Goal: Transaction & Acquisition: Purchase product/service

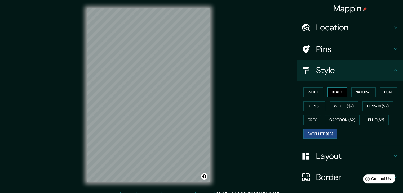
click at [338, 92] on button "Black" at bounding box center [337, 92] width 20 height 10
click at [310, 95] on button "White" at bounding box center [313, 92] width 20 height 10
click at [313, 135] on button "Satellite ($3)" at bounding box center [320, 134] width 34 height 10
click at [306, 92] on button "White" at bounding box center [313, 92] width 20 height 10
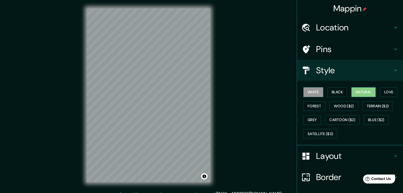
click at [360, 88] on button "Natural" at bounding box center [363, 92] width 24 height 10
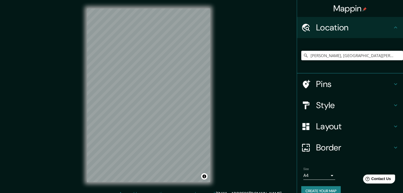
click at [369, 54] on input "[PERSON_NAME], [GEOGRAPHIC_DATA][PERSON_NAME], [GEOGRAPHIC_DATA]" at bounding box center [352, 56] width 102 height 10
click at [373, 53] on input "[PERSON_NAME], [GEOGRAPHIC_DATA][PERSON_NAME], [GEOGRAPHIC_DATA]" at bounding box center [352, 56] width 102 height 10
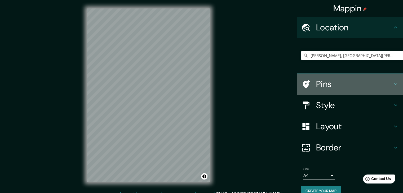
click at [338, 80] on h4 "Pins" at bounding box center [354, 84] width 76 height 11
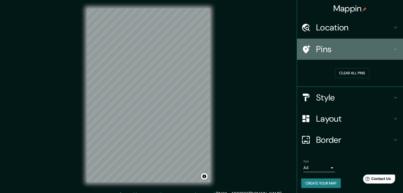
click at [335, 49] on h4 "Pins" at bounding box center [354, 49] width 76 height 11
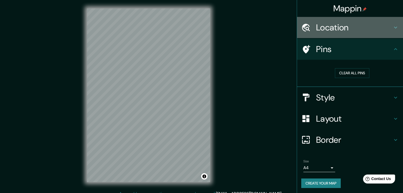
click at [332, 33] on div "Location" at bounding box center [350, 27] width 106 height 21
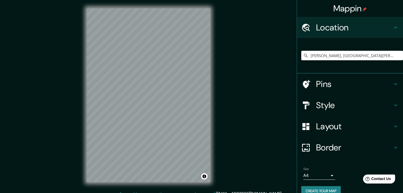
click at [335, 112] on div "Style" at bounding box center [350, 105] width 106 height 21
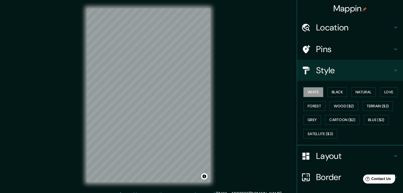
click at [337, 83] on div "White Black Natural Love Forest Wood ($2) Terrain ($2) Grey Cartoon ($2) Blue (…" at bounding box center [350, 113] width 106 height 65
click at [332, 90] on button "Black" at bounding box center [337, 92] width 20 height 10
click at [307, 91] on button "White" at bounding box center [313, 92] width 20 height 10
click at [346, 21] on div "Location" at bounding box center [350, 27] width 106 height 21
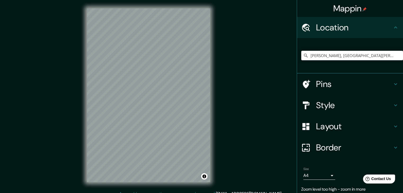
click at [378, 52] on input "[PERSON_NAME], [GEOGRAPHIC_DATA][PERSON_NAME], [GEOGRAPHIC_DATA]" at bounding box center [352, 56] width 102 height 10
drag, startPoint x: 371, startPoint y: 56, endPoint x: 321, endPoint y: 63, distance: 50.2
click at [321, 63] on div "[PERSON_NAME], [GEOGRAPHIC_DATA][PERSON_NAME], [GEOGRAPHIC_DATA]" at bounding box center [352, 55] width 102 height 26
type input "Valdivia"
click at [353, 60] on input "Pick your city or area" at bounding box center [352, 56] width 102 height 10
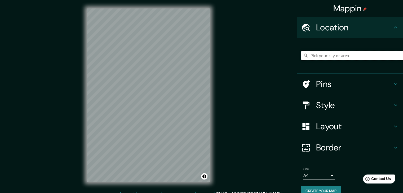
click at [352, 55] on input "Pick your city or area" at bounding box center [352, 56] width 102 height 10
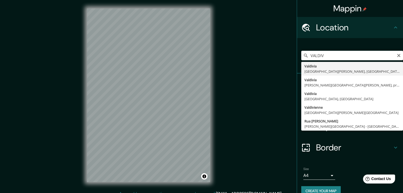
type input "[PERSON_NAME], [GEOGRAPHIC_DATA][PERSON_NAME], [GEOGRAPHIC_DATA]"
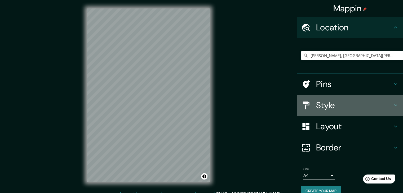
click at [345, 101] on h4 "Style" at bounding box center [354, 105] width 76 height 11
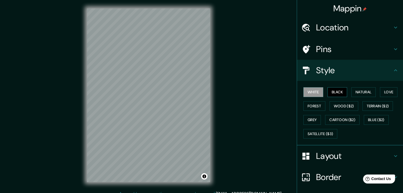
click at [333, 88] on button "Black" at bounding box center [337, 92] width 20 height 10
click at [354, 90] on button "Natural" at bounding box center [363, 92] width 24 height 10
click at [307, 95] on button "White" at bounding box center [313, 92] width 20 height 10
click at [327, 90] on button "Black" at bounding box center [337, 92] width 20 height 10
click at [308, 91] on button "White" at bounding box center [313, 92] width 20 height 10
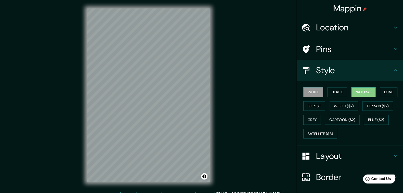
click at [355, 93] on button "Natural" at bounding box center [363, 92] width 24 height 10
click at [327, 88] on button "Black" at bounding box center [337, 92] width 20 height 10
click at [305, 92] on button "White" at bounding box center [313, 92] width 20 height 10
click at [331, 90] on button "Black" at bounding box center [337, 92] width 20 height 10
click at [359, 90] on button "Natural" at bounding box center [363, 92] width 24 height 10
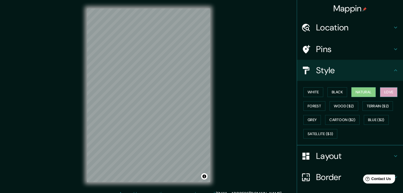
click at [386, 92] on button "Love" at bounding box center [388, 92] width 17 height 10
click at [315, 107] on button "Forest" at bounding box center [314, 106] width 22 height 10
click at [362, 92] on button "Natural" at bounding box center [363, 92] width 24 height 10
click at [318, 130] on button "Satellite ($3)" at bounding box center [320, 134] width 34 height 10
